Goal: Navigation & Orientation: Find specific page/section

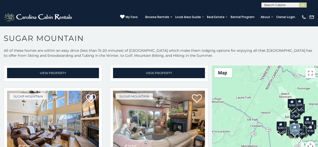
scroll to position [215, 0]
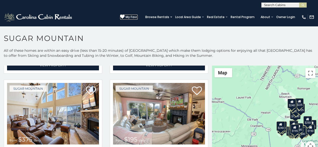
click at [122, 15] on icon at bounding box center [122, 17] width 5 height 5
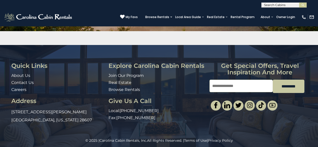
scroll to position [87, 0]
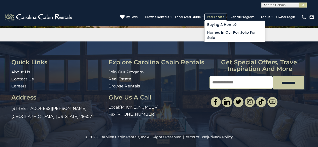
click at [208, 16] on link "Real Estate" at bounding box center [215, 17] width 23 height 7
